Goal: Information Seeking & Learning: Learn about a topic

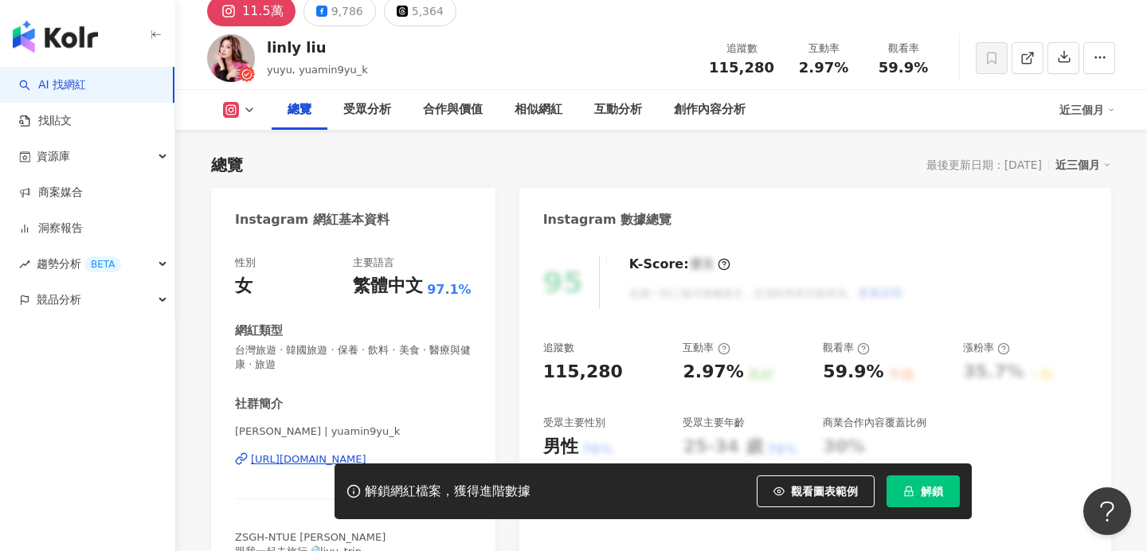
scroll to position [72, 0]
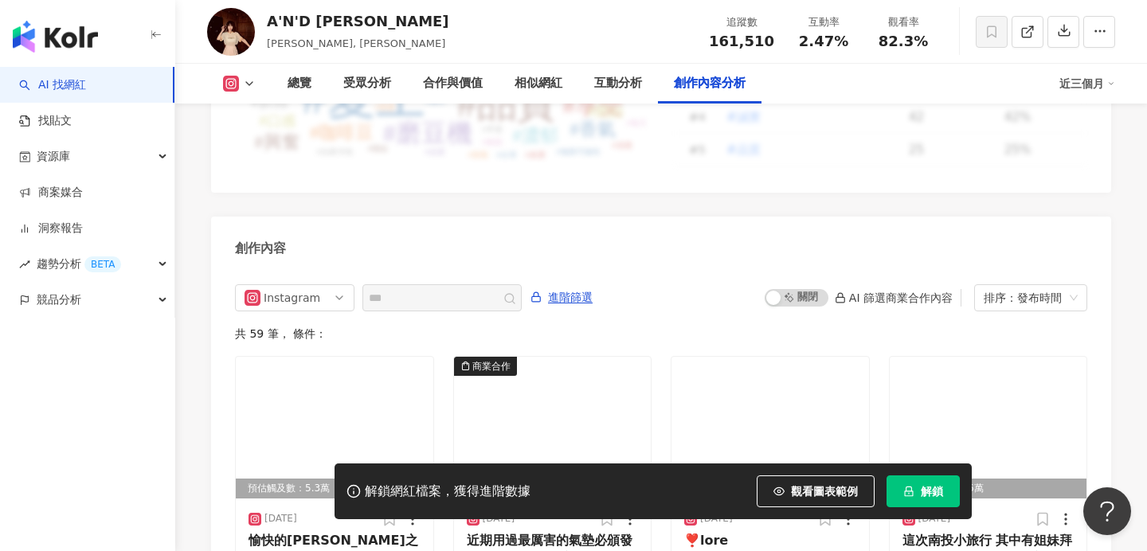
scroll to position [4949, 0]
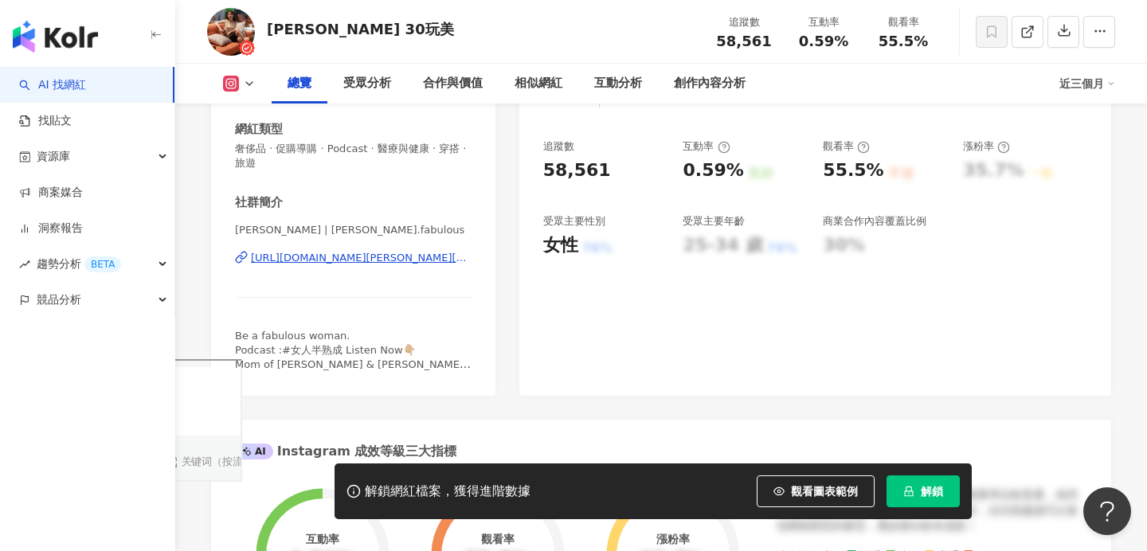
scroll to position [124, 0]
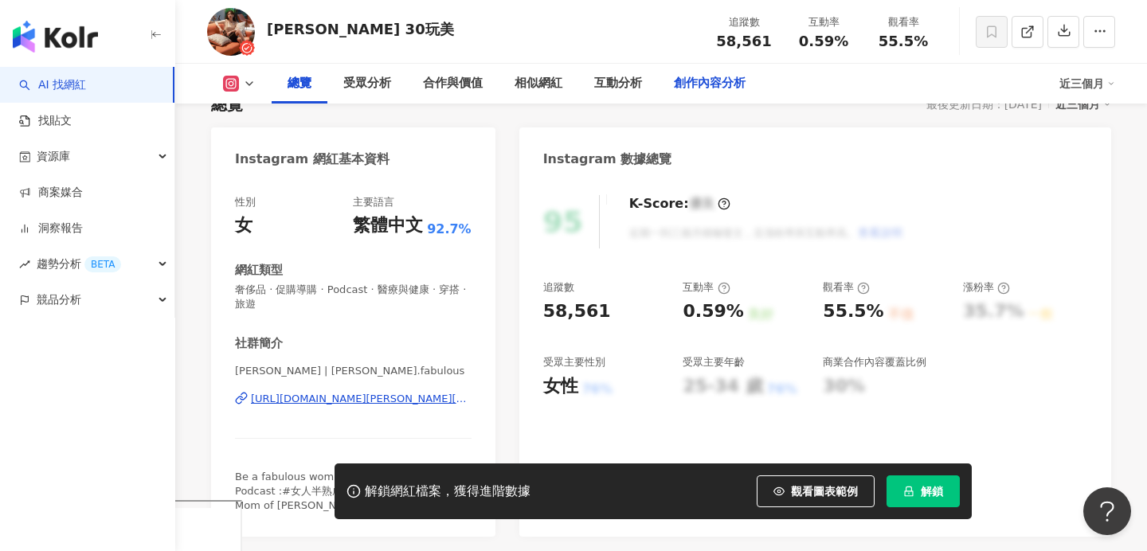
click at [717, 92] on div "創作內容分析" at bounding box center [710, 83] width 72 height 19
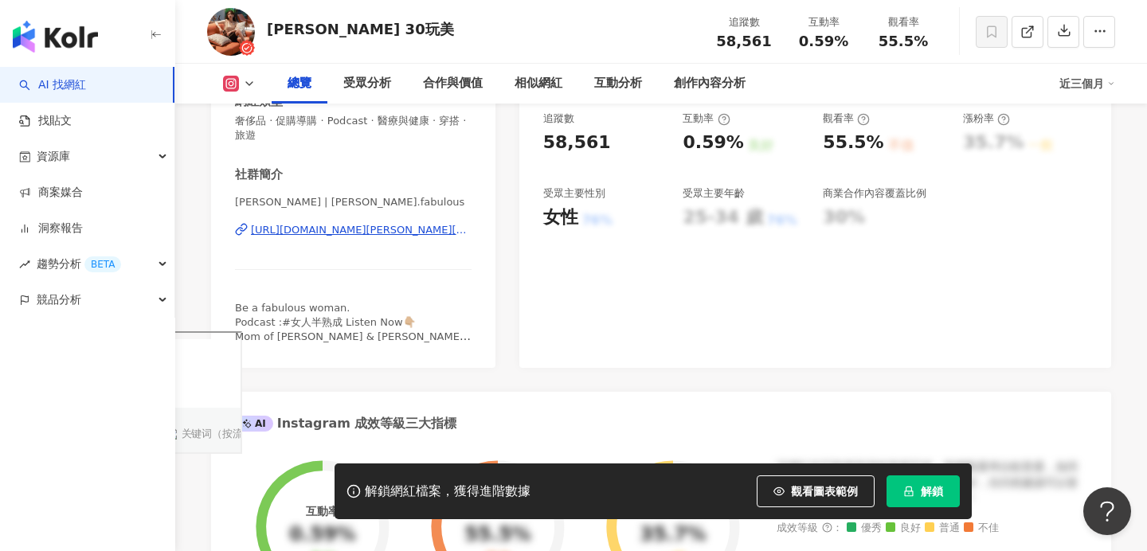
scroll to position [440, 0]
